Goal: Navigation & Orientation: Go to known website

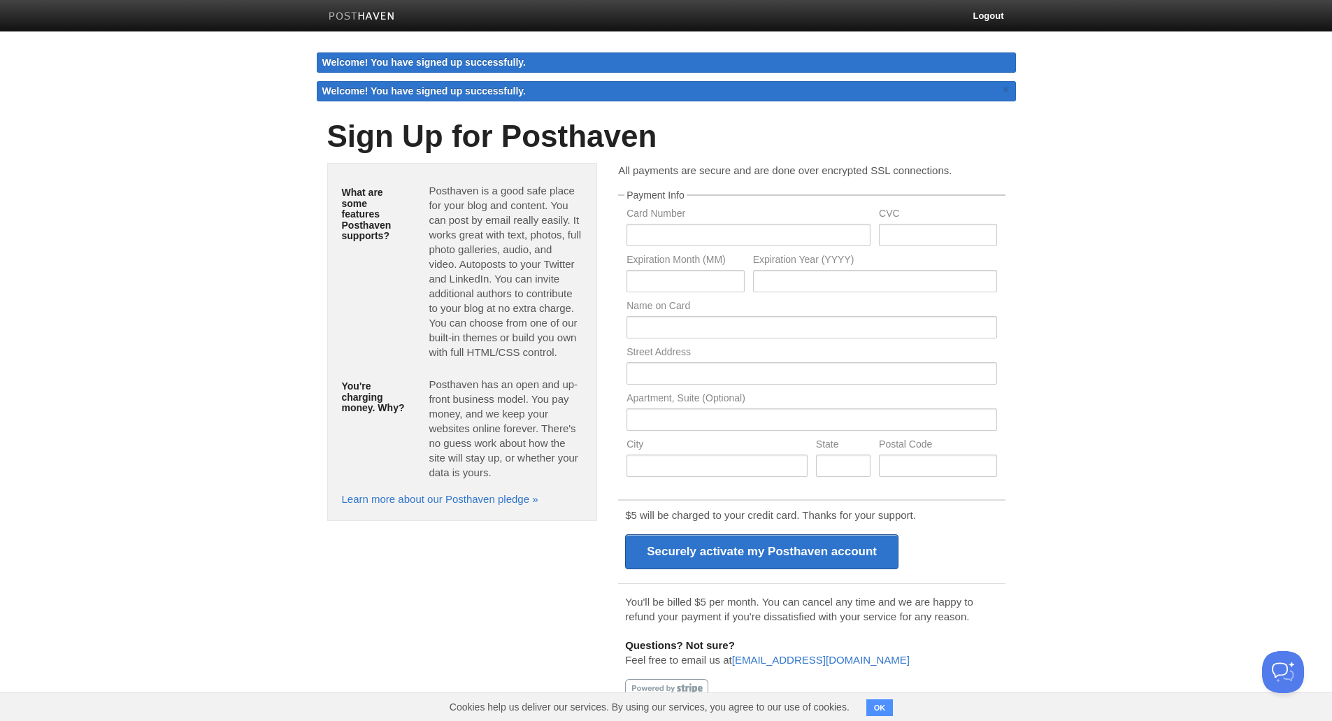
click at [936, 65] on div "Welcome! You have signed up successfully." at bounding box center [666, 62] width 699 height 20
click at [431, 53] on div "Welcome! You have signed up successfully." at bounding box center [666, 62] width 699 height 20
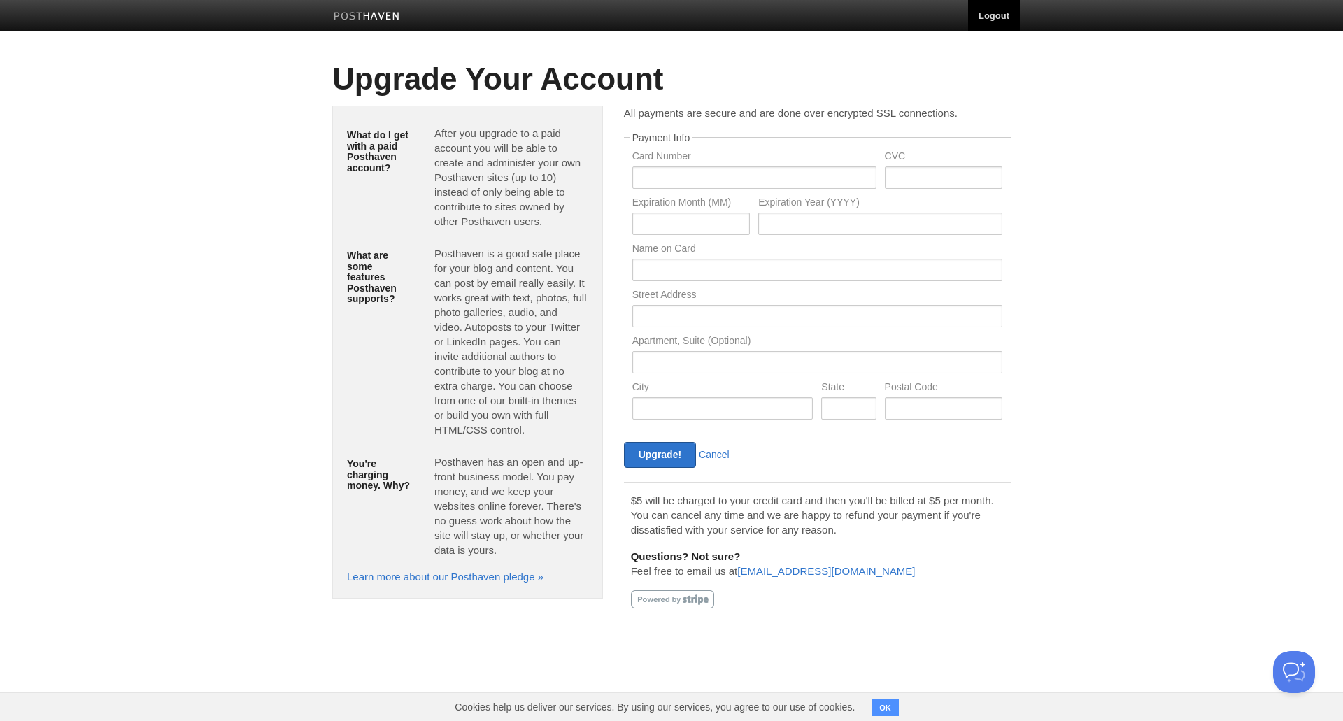
drag, startPoint x: 1008, startPoint y: 10, endPoint x: 1006, endPoint y: 21, distance: 11.4
click at [1008, 11] on link "Logout" at bounding box center [994, 15] width 52 height 31
